Goal: Task Accomplishment & Management: Manage account settings

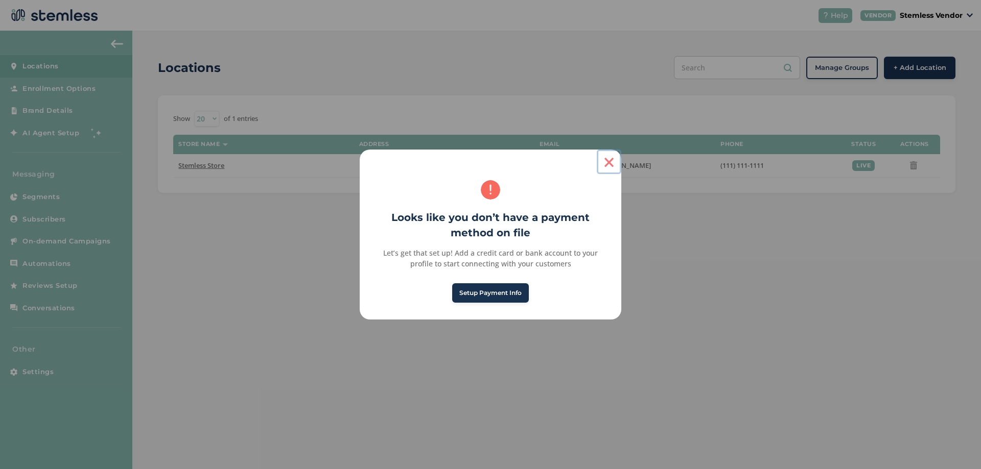
click at [608, 161] on button "×" at bounding box center [609, 162] width 25 height 25
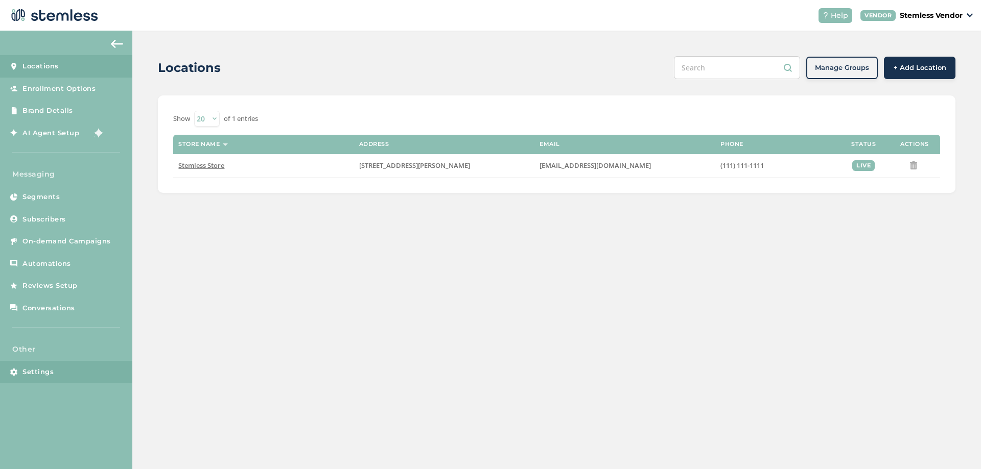
click at [60, 367] on link "Settings" at bounding box center [66, 372] width 132 height 22
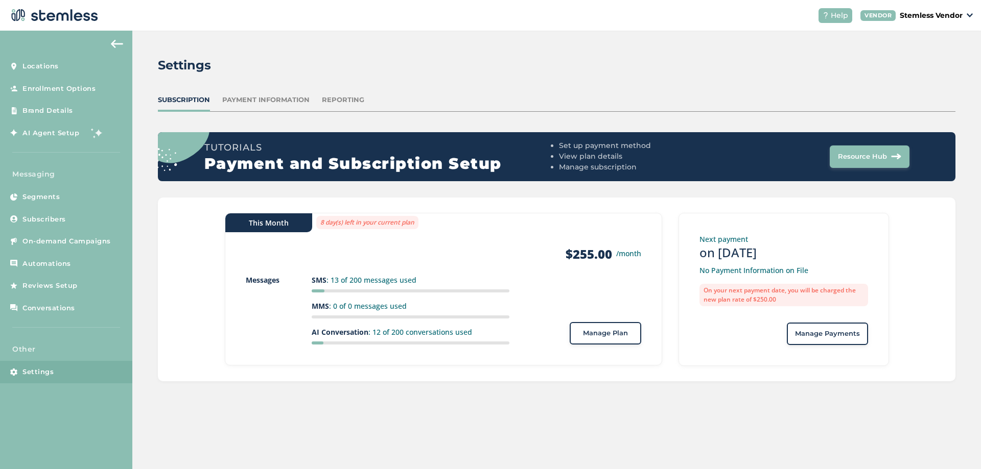
click at [602, 334] on span "Manage Plan" at bounding box center [605, 333] width 45 height 10
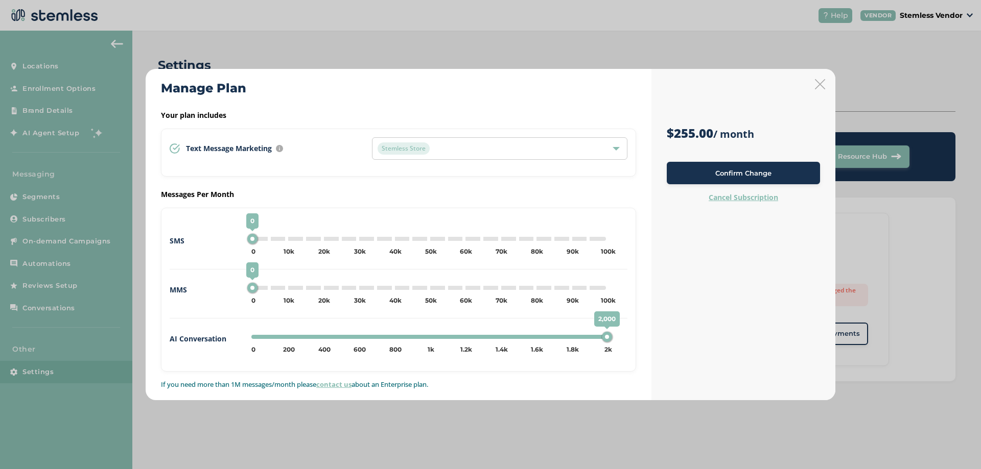
drag, startPoint x: 291, startPoint y: 337, endPoint x: 709, endPoint y: 346, distance: 417.9
click at [709, 346] on div "Manage Plan Your plan includes Text Message Marketing Every location automatica…" at bounding box center [490, 234] width 689 height 331
drag, startPoint x: 433, startPoint y: 335, endPoint x: 721, endPoint y: 339, distance: 287.6
click at [721, 339] on div "Manage Plan Your plan includes Text Message Marketing Every location automatica…" at bounding box center [490, 234] width 689 height 331
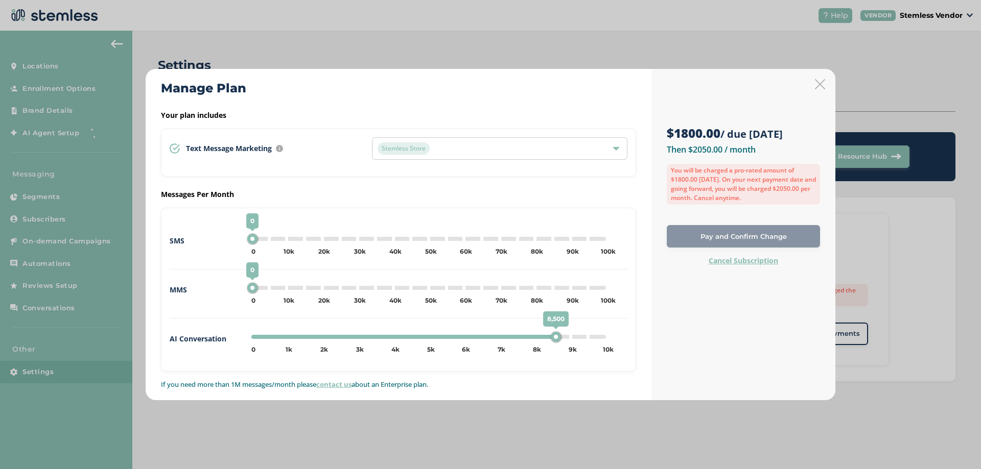
drag, startPoint x: 395, startPoint y: 340, endPoint x: 648, endPoint y: 339, distance: 252.3
click at [648, 339] on div "Manage Plan Your plan includes Text Message Marketing Every location automatica…" at bounding box center [399, 234] width 506 height 331
drag, startPoint x: 325, startPoint y: 339, endPoint x: 680, endPoint y: 337, distance: 355.0
click at [680, 337] on div "Manage Plan Your plan includes Text Message Marketing Every location automatica…" at bounding box center [490, 234] width 689 height 331
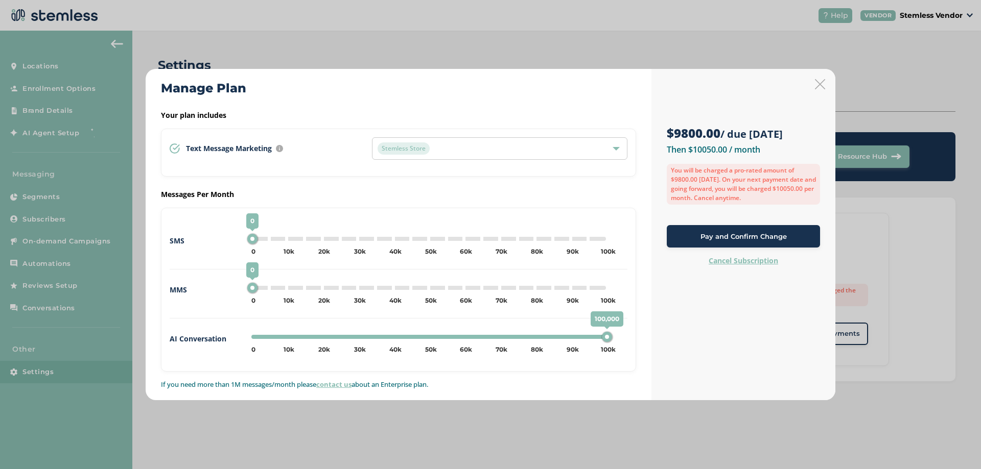
drag, startPoint x: 430, startPoint y: 341, endPoint x: 657, endPoint y: 342, distance: 227.8
click at [657, 343] on div "Manage Plan Your plan includes Text Message Marketing Every location automatica…" at bounding box center [490, 234] width 689 height 331
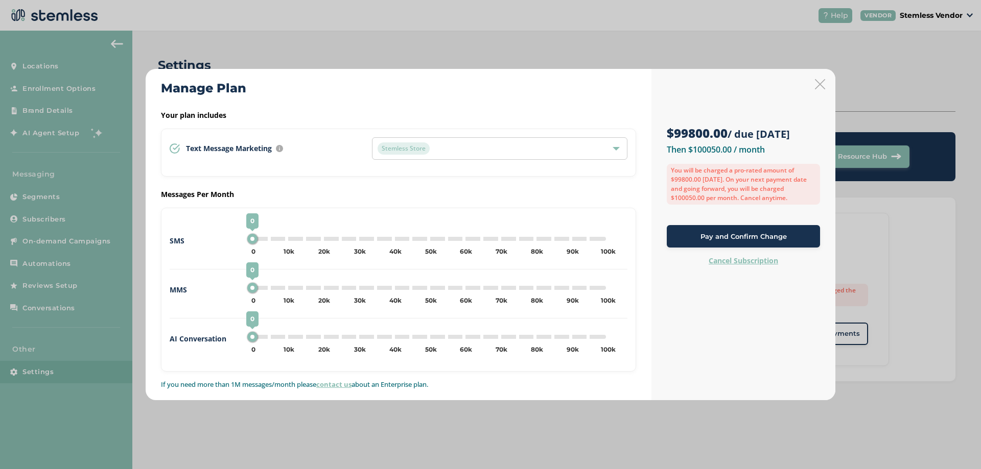
drag, startPoint x: 609, startPoint y: 335, endPoint x: 252, endPoint y: 349, distance: 356.8
click at [251, 339] on div "0 0 5k 10k 15k 20k 25k 30k 35k 40k 45k 50k 55k 60k 65k 70k 75k 80k 85k 90k 95k …" at bounding box center [428, 337] width 354 height 4
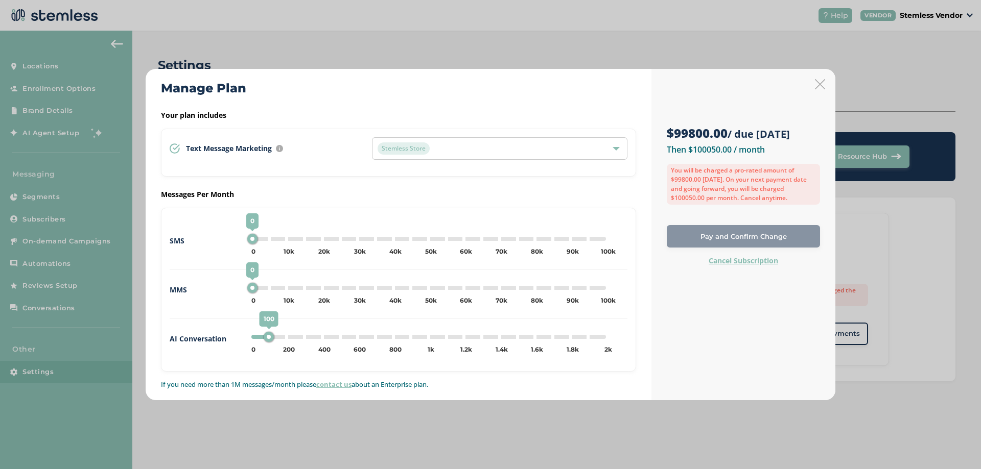
drag, startPoint x: 254, startPoint y: 340, endPoint x: 269, endPoint y: 338, distance: 15.0
click at [269, 338] on div "100" at bounding box center [269, 337] width 10 height 10
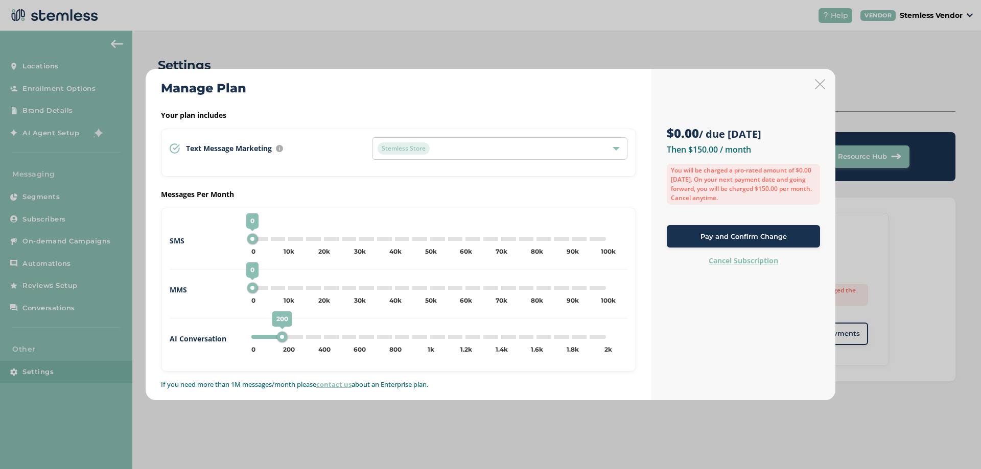
drag, startPoint x: 272, startPoint y: 337, endPoint x: 289, endPoint y: 340, distance: 17.6
click at [287, 340] on div "200" at bounding box center [282, 337] width 10 height 10
drag, startPoint x: 289, startPoint y: 335, endPoint x: 298, endPoint y: 336, distance: 9.2
click at [298, 336] on div "300" at bounding box center [299, 337] width 10 height 10
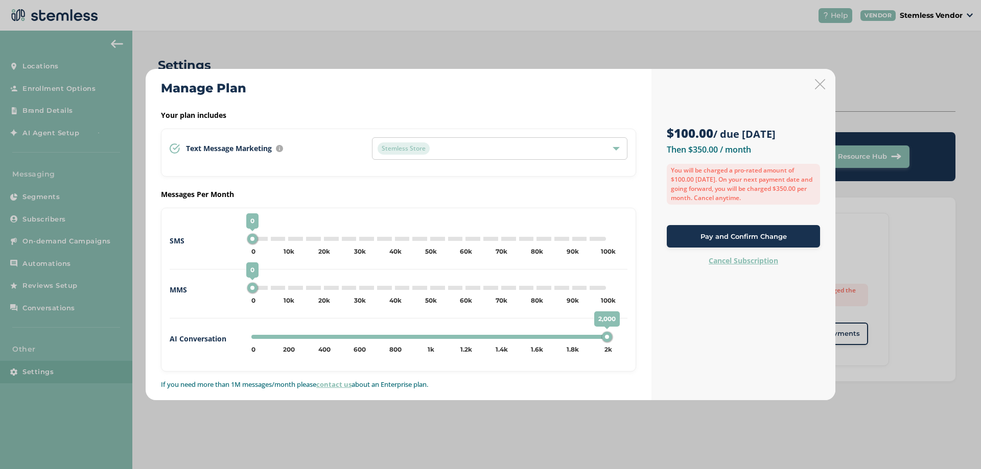
drag, startPoint x: 306, startPoint y: 334, endPoint x: 647, endPoint y: 339, distance: 340.7
click at [647, 339] on div "Manage Plan Your plan includes Text Message Marketing Every location automatica…" at bounding box center [399, 234] width 506 height 331
drag, startPoint x: 430, startPoint y: 339, endPoint x: 631, endPoint y: 339, distance: 200.7
click at [631, 339] on div "SMS 0 0 5k 10k 15k 20k 25k 30k 35k 40k 45k 50k 55k 60k 65k 70k 75k 80k 85k 90k …" at bounding box center [398, 290] width 475 height 164
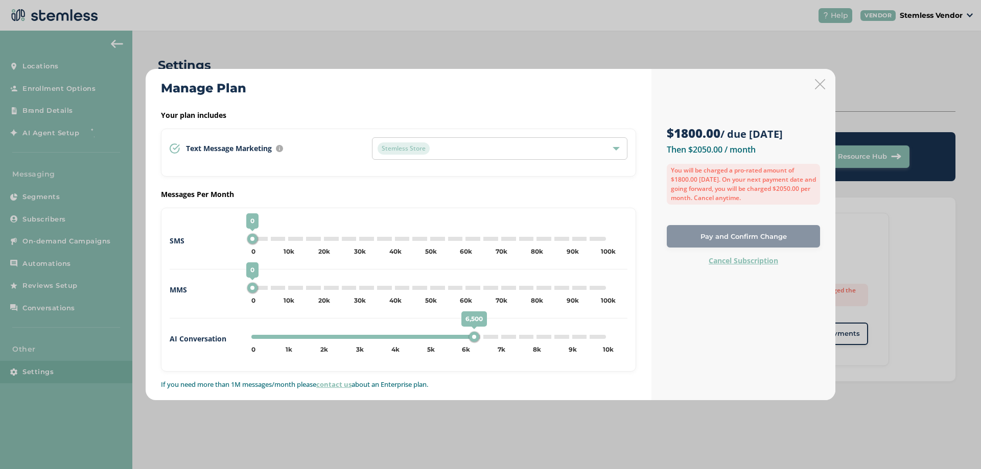
drag, startPoint x: 395, startPoint y: 338, endPoint x: 613, endPoint y: 337, distance: 218.1
click at [613, 337] on div "6,500 0 500 1k 1.5k 2k 2.5k 3k 3.5k 4k 4.5k 5k 5.5k 6k 6.5k 7k 7.5k 8k 8.5k 9k …" at bounding box center [437, 339] width 380 height 24
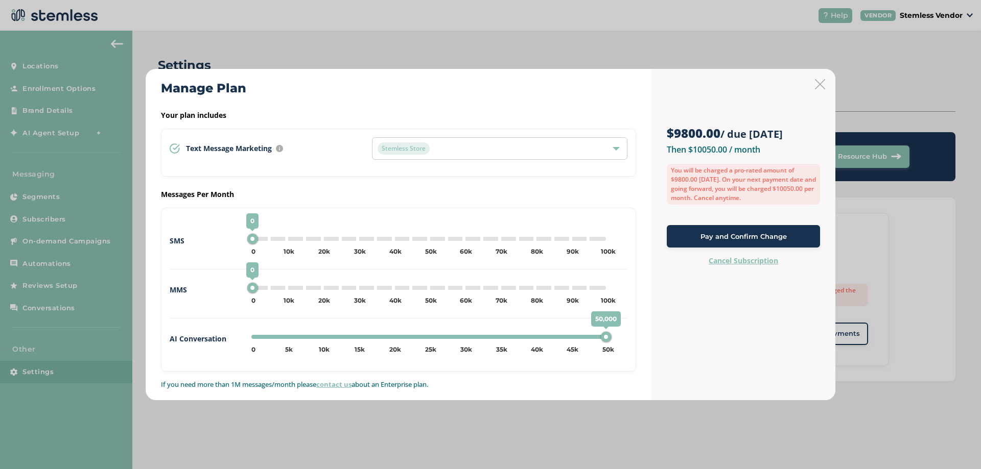
drag, startPoint x: 323, startPoint y: 337, endPoint x: 642, endPoint y: 346, distance: 319.3
click at [642, 346] on div "Manage Plan Your plan includes Text Message Marketing Every location automatica…" at bounding box center [399, 234] width 506 height 331
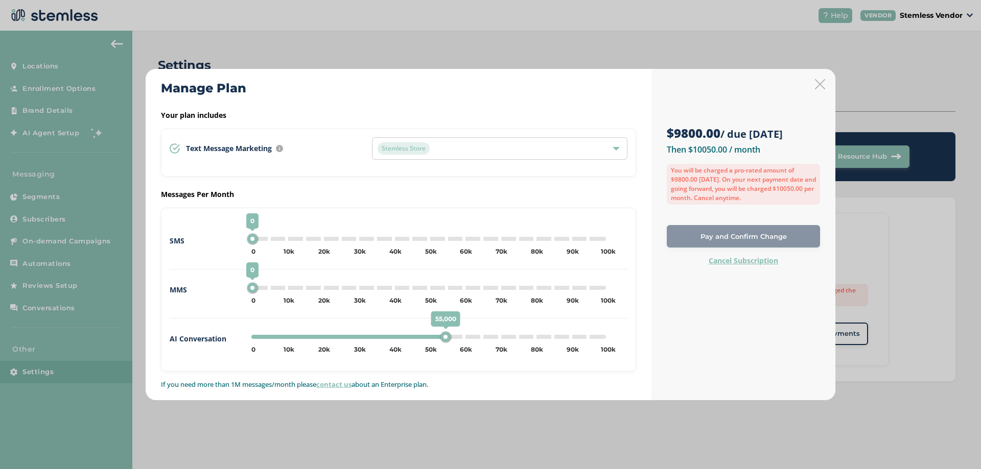
type input "100000"
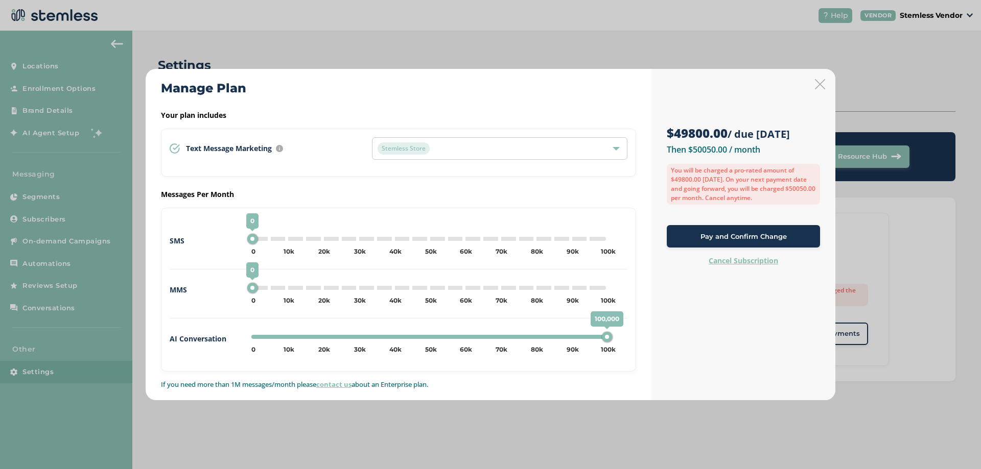
drag, startPoint x: 430, startPoint y: 336, endPoint x: 581, endPoint y: 331, distance: 151.3
click at [617, 341] on div "100,000 0 5k 10k 15k 20k 25k 30k 35k 40k 45k 50k 55k 60k 65k 70k 75k 80k 85k 90…" at bounding box center [437, 339] width 380 height 24
